Goal: Navigation & Orientation: Find specific page/section

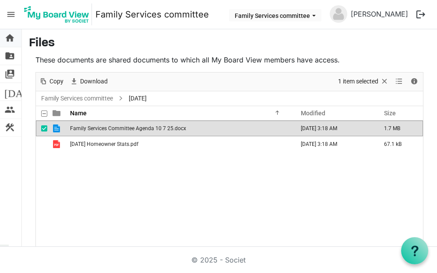
click at [12, 45] on span "home" at bounding box center [9, 37] width 10 height 17
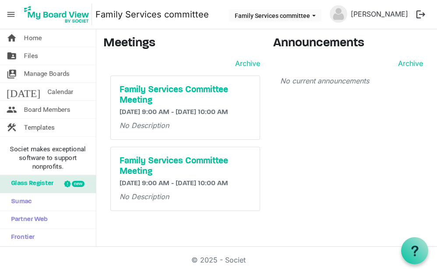
click at [45, 17] on img at bounding box center [56, 14] width 70 height 22
click at [314, 13] on button "Family Services committee" at bounding box center [275, 15] width 92 height 12
click at [362, 189] on div "Announcements Archive No current announcements" at bounding box center [351, 127] width 170 height 182
